Goal: Task Accomplishment & Management: Complete application form

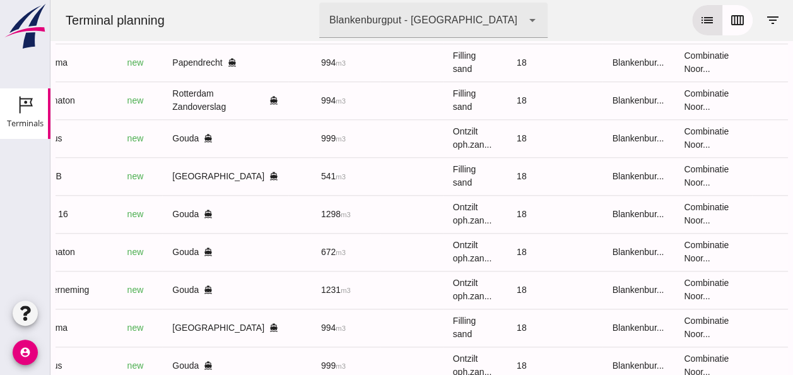
scroll to position [443, 0]
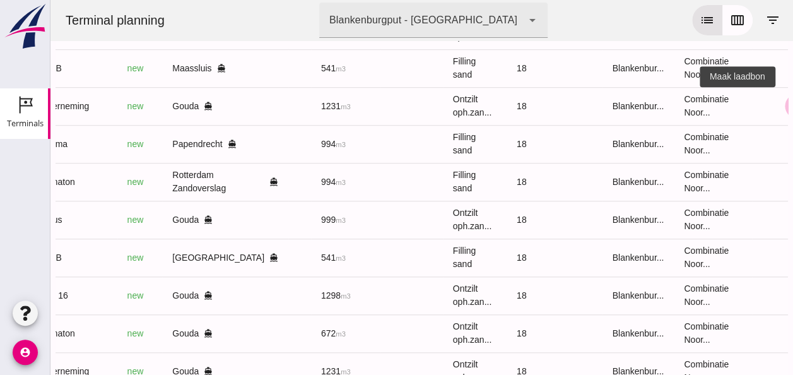
click at [792, 103] on icon "receipt_long" at bounding box center [797, 105] width 11 height 11
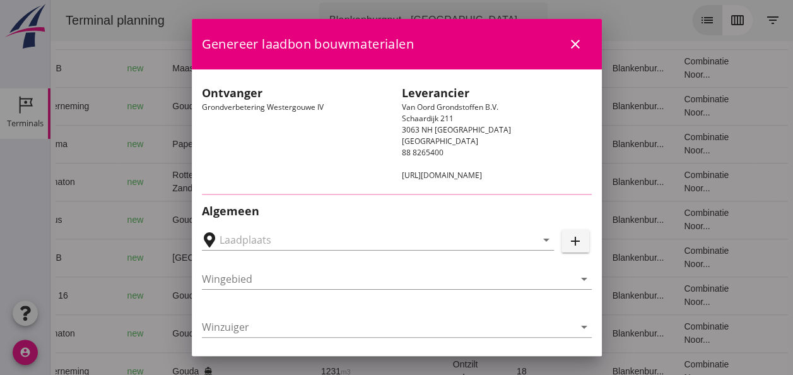
type input "Loswal Fa. J. Bos&Zonen, [GEOGRAPHIC_DATA]"
type input "Onderneming"
type input "[PERSON_NAME]"
type input "1231"
type input "Ontzilt oph.zand [75] (6120)"
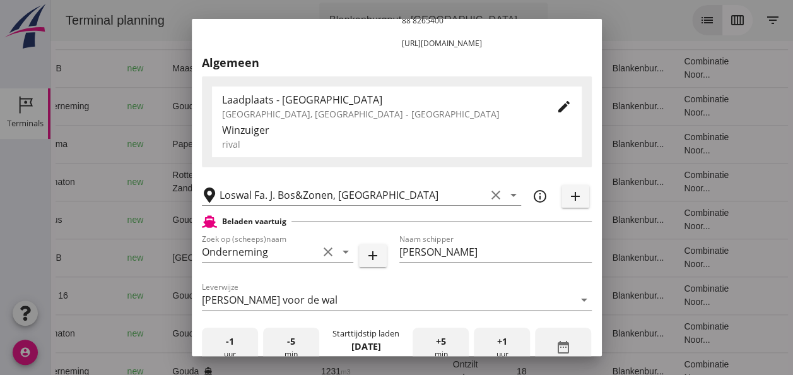
scroll to position [252, 0]
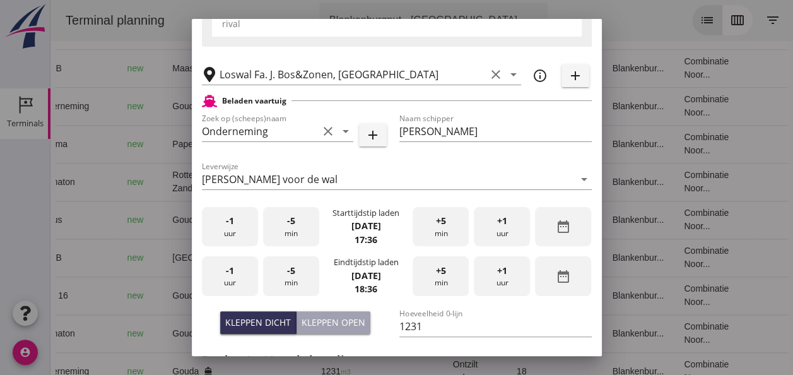
click at [232, 232] on div "-1 uur" at bounding box center [230, 227] width 56 height 40
click at [416, 231] on div "+5 min" at bounding box center [441, 227] width 56 height 40
click at [237, 276] on div "-1 uur" at bounding box center [230, 276] width 56 height 40
click at [290, 274] on span "-5" at bounding box center [291, 271] width 8 height 14
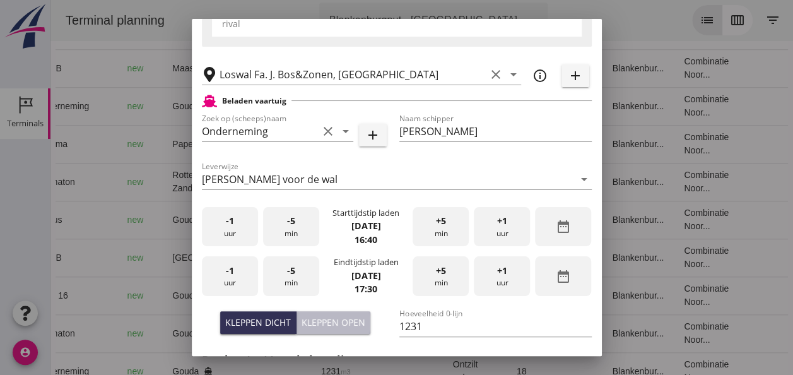
click at [323, 321] on div "Kleppen open" at bounding box center [334, 321] width 64 height 13
type input "1003"
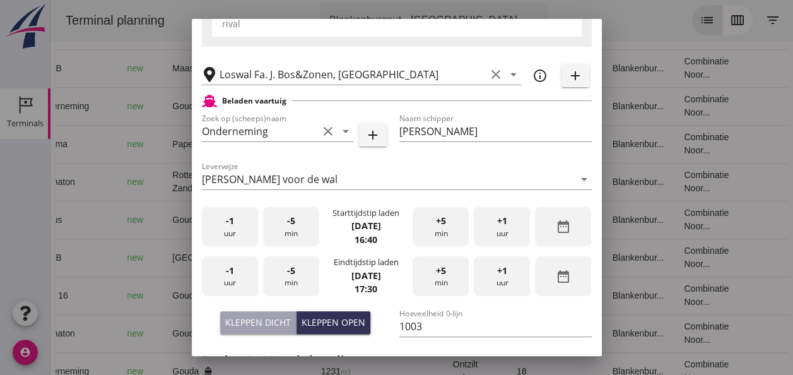
scroll to position [442, 0]
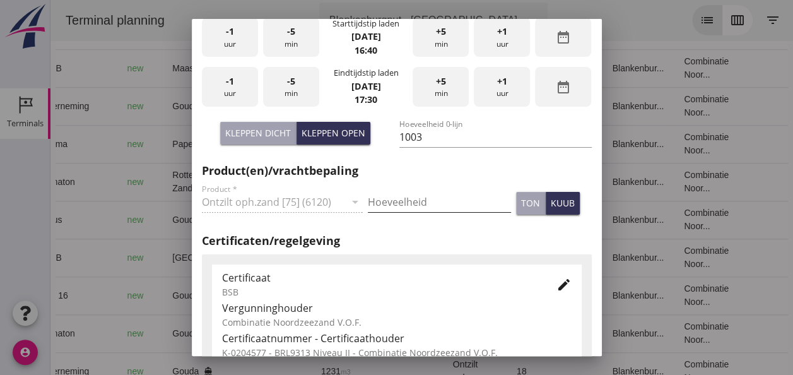
click at [404, 205] on input "Hoeveelheid" at bounding box center [439, 202] width 143 height 20
type input "1003"
click at [559, 208] on div "kuub" at bounding box center [563, 202] width 24 height 13
click at [556, 285] on icon "edit" at bounding box center [563, 284] width 15 height 15
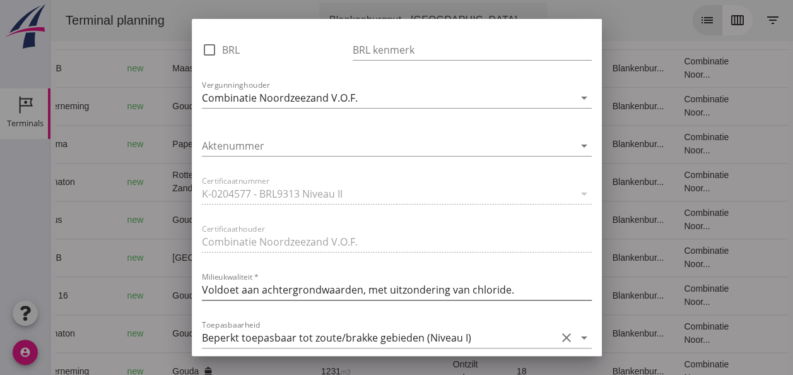
scroll to position [956, 0]
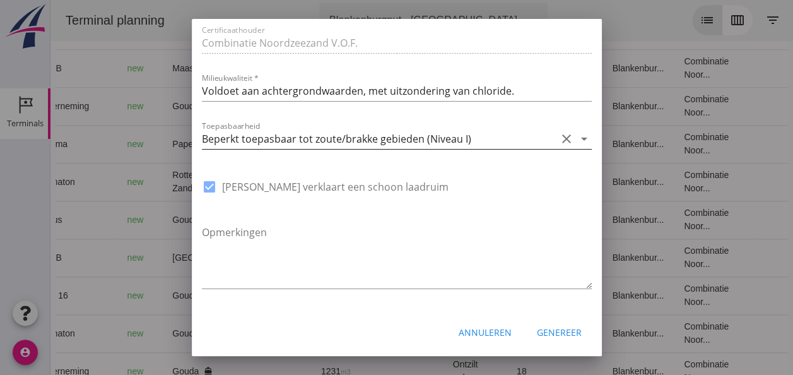
click at [577, 138] on icon "arrow_drop_down" at bounding box center [584, 138] width 15 height 15
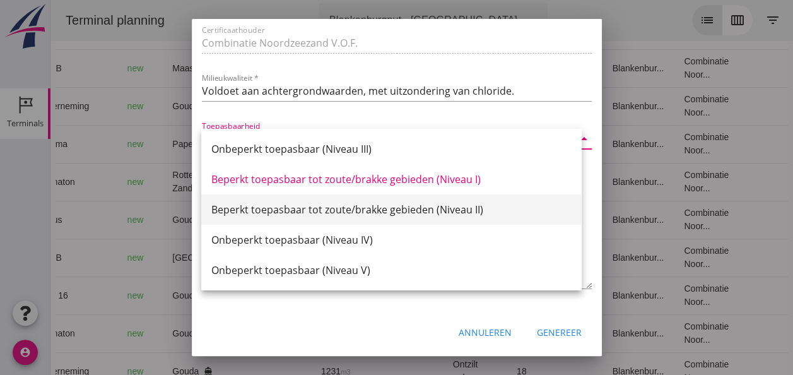
click at [479, 211] on div "Beperkt toepasbaar tot zoute/brakke gebieden (Niveau II)" at bounding box center [391, 209] width 360 height 15
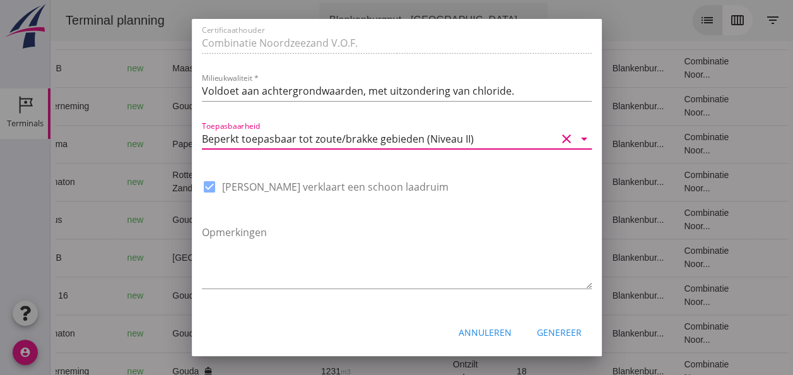
click at [544, 333] on div "Genereer" at bounding box center [559, 332] width 45 height 13
